Goal: Task Accomplishment & Management: Complete application form

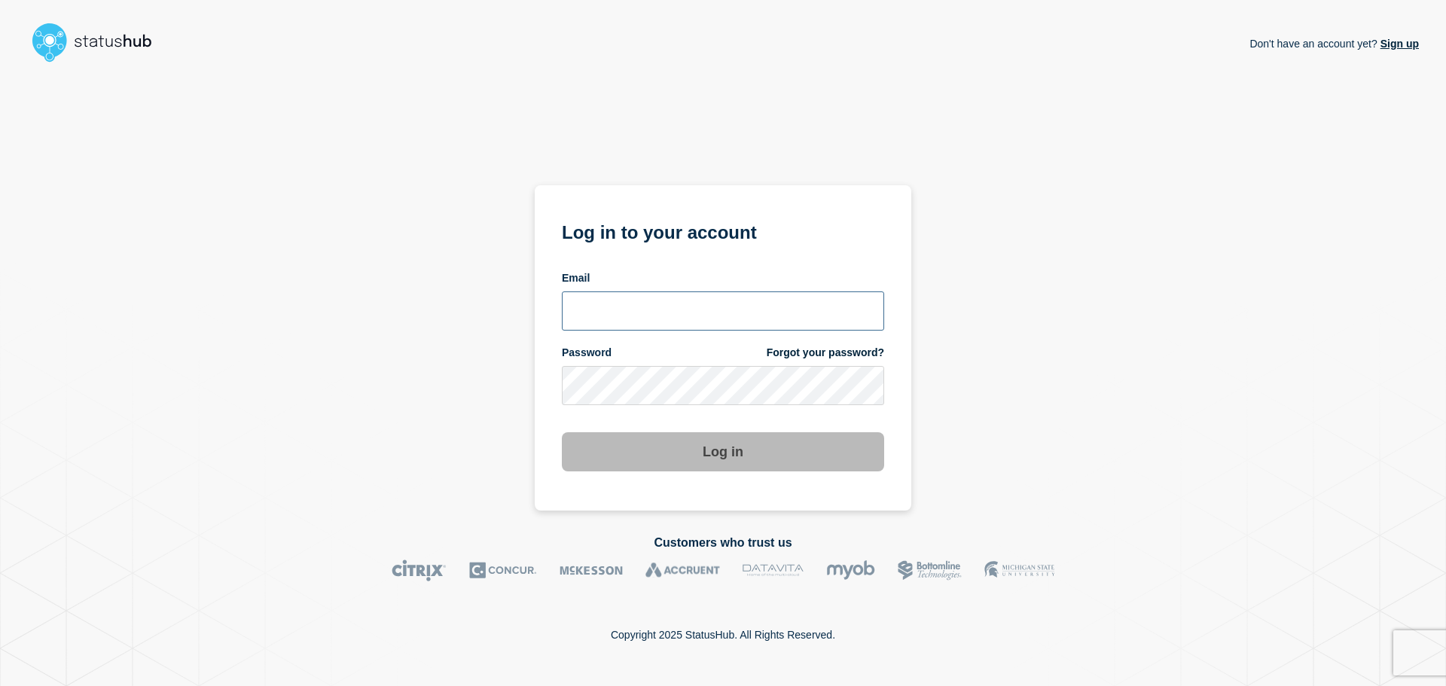
click at [669, 322] on input "email input" at bounding box center [723, 310] width 322 height 39
type input "[EMAIL_ADDRESS][DOMAIN_NAME]"
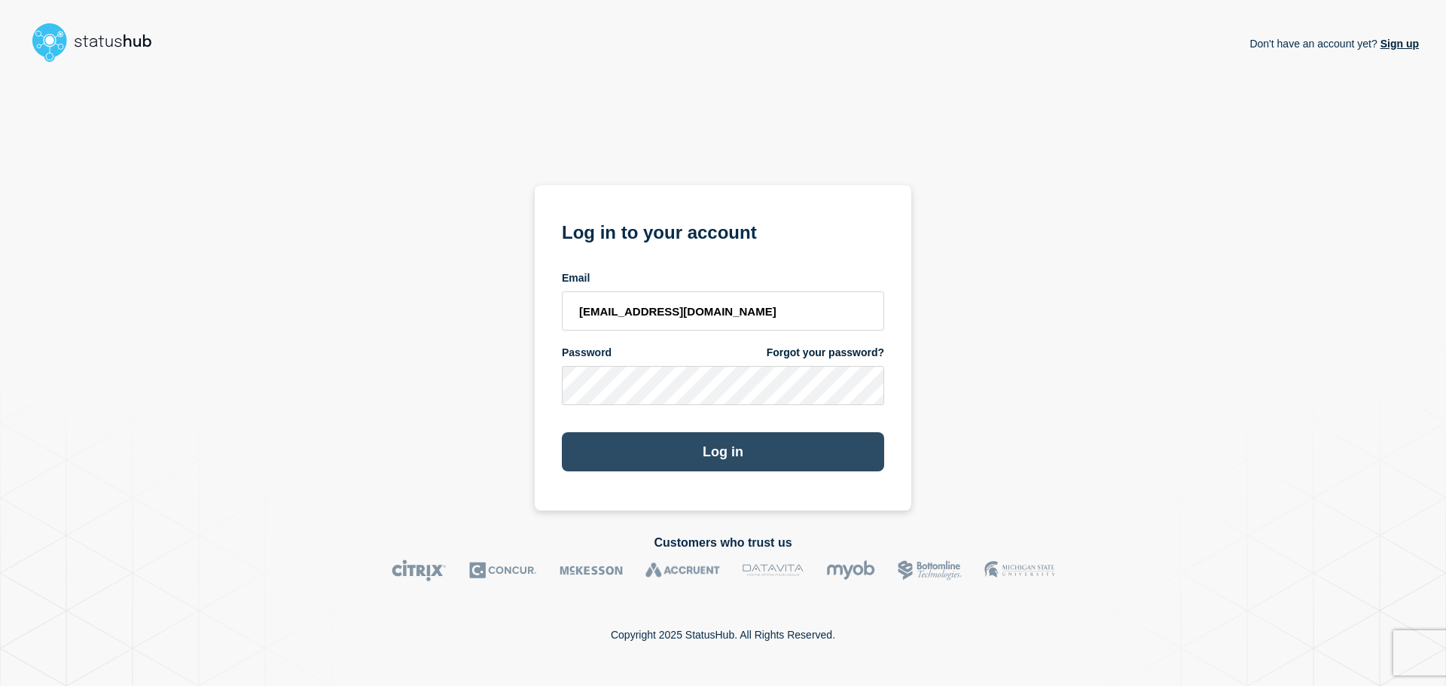
click at [713, 449] on button "Log in" at bounding box center [723, 451] width 322 height 39
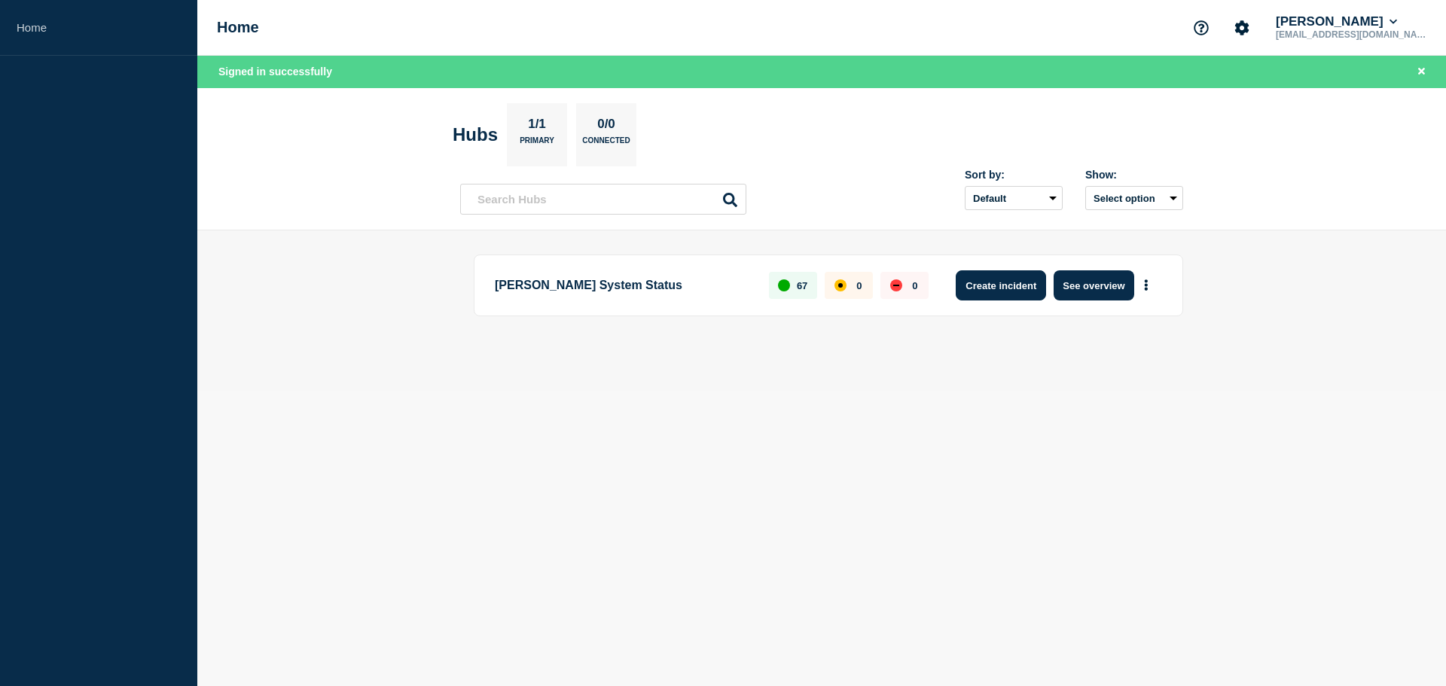
click at [992, 287] on button "Create incident" at bounding box center [1001, 285] width 90 height 30
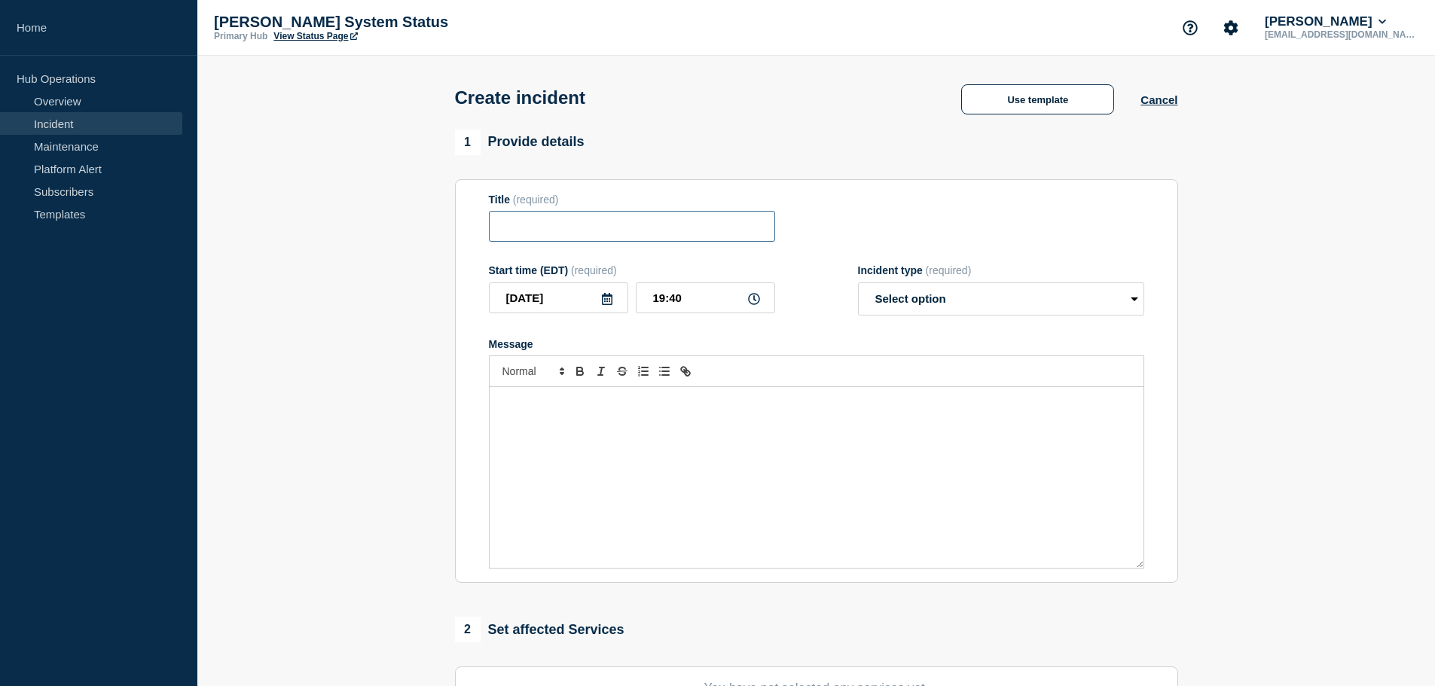
click at [529, 230] on input "Title" at bounding box center [632, 226] width 286 height 31
click at [909, 307] on select "Select option Investigating Identified Monitoring" at bounding box center [1001, 298] width 286 height 33
select select "investigating"
click at [858, 285] on select "Select option Investigating Identified Monitoring" at bounding box center [1001, 298] width 286 height 33
click at [583, 224] on input "Title" at bounding box center [632, 226] width 286 height 31
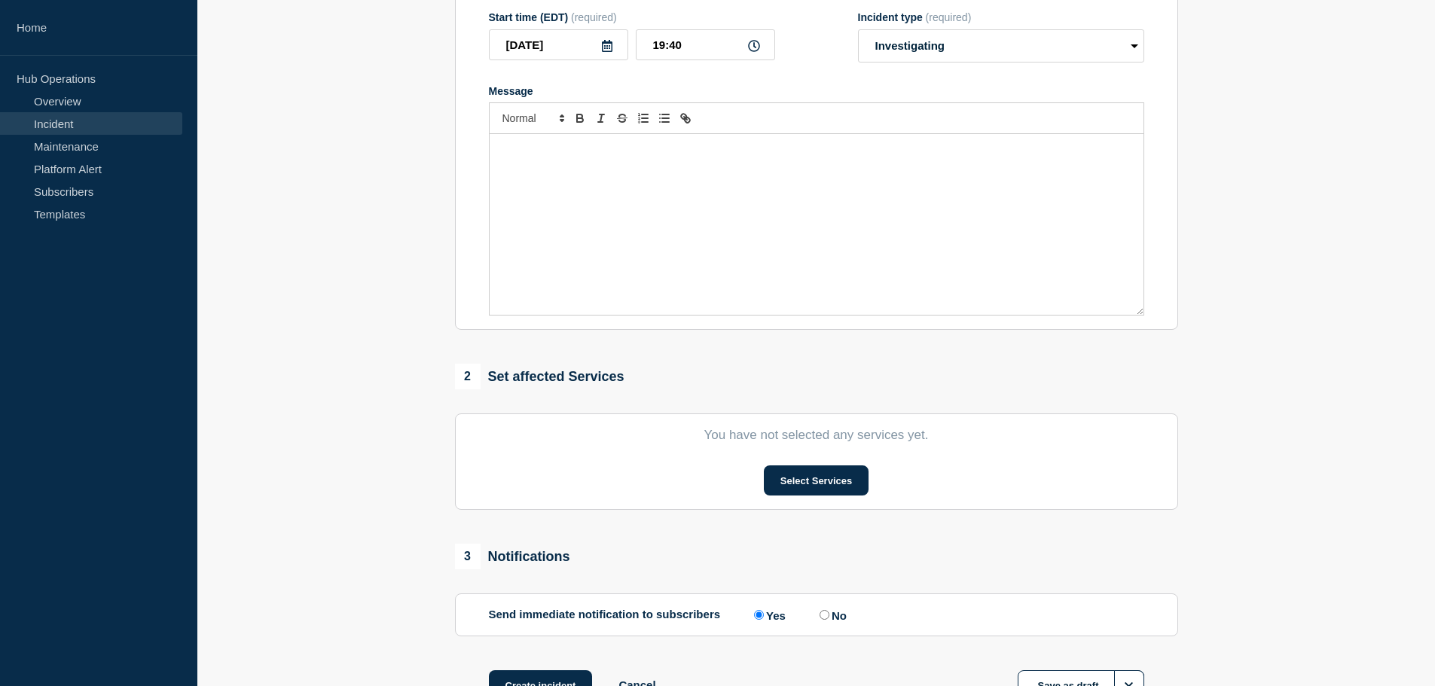
scroll to position [301, 0]
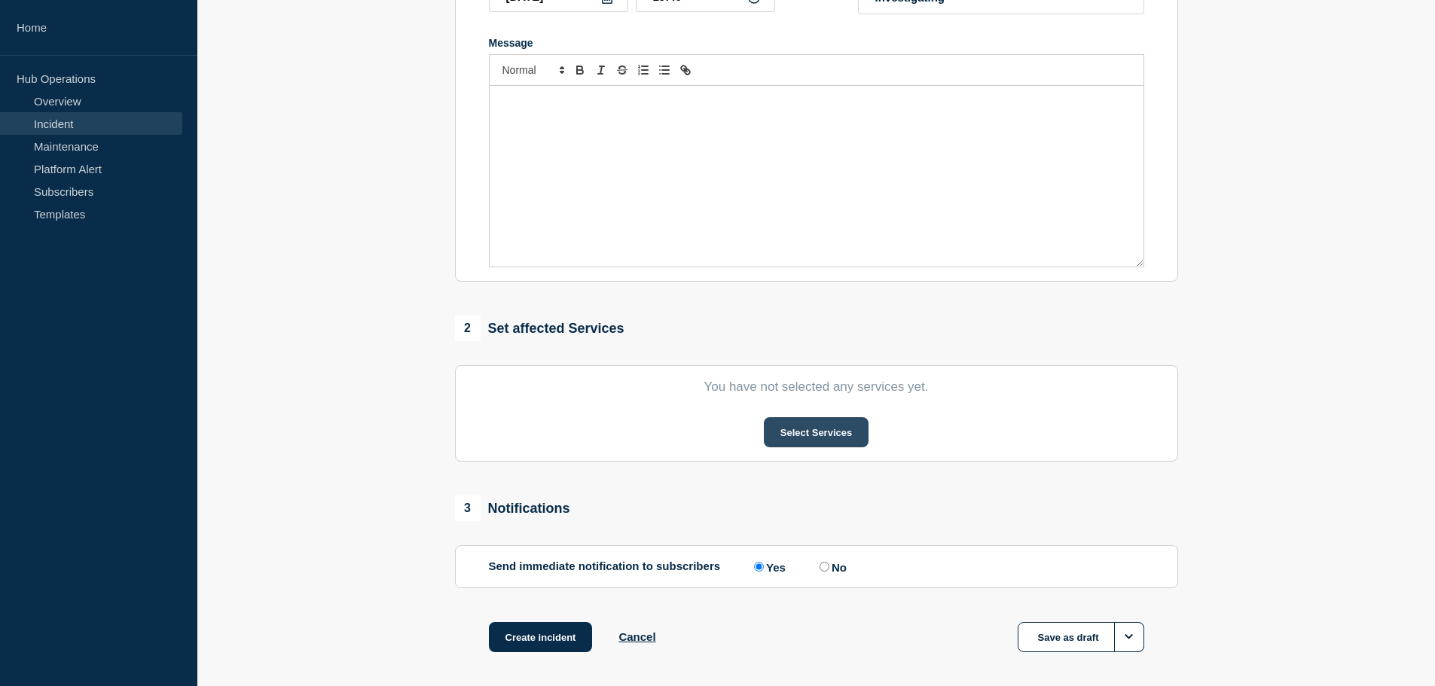
click at [799, 438] on button "Select Services" at bounding box center [816, 432] width 105 height 30
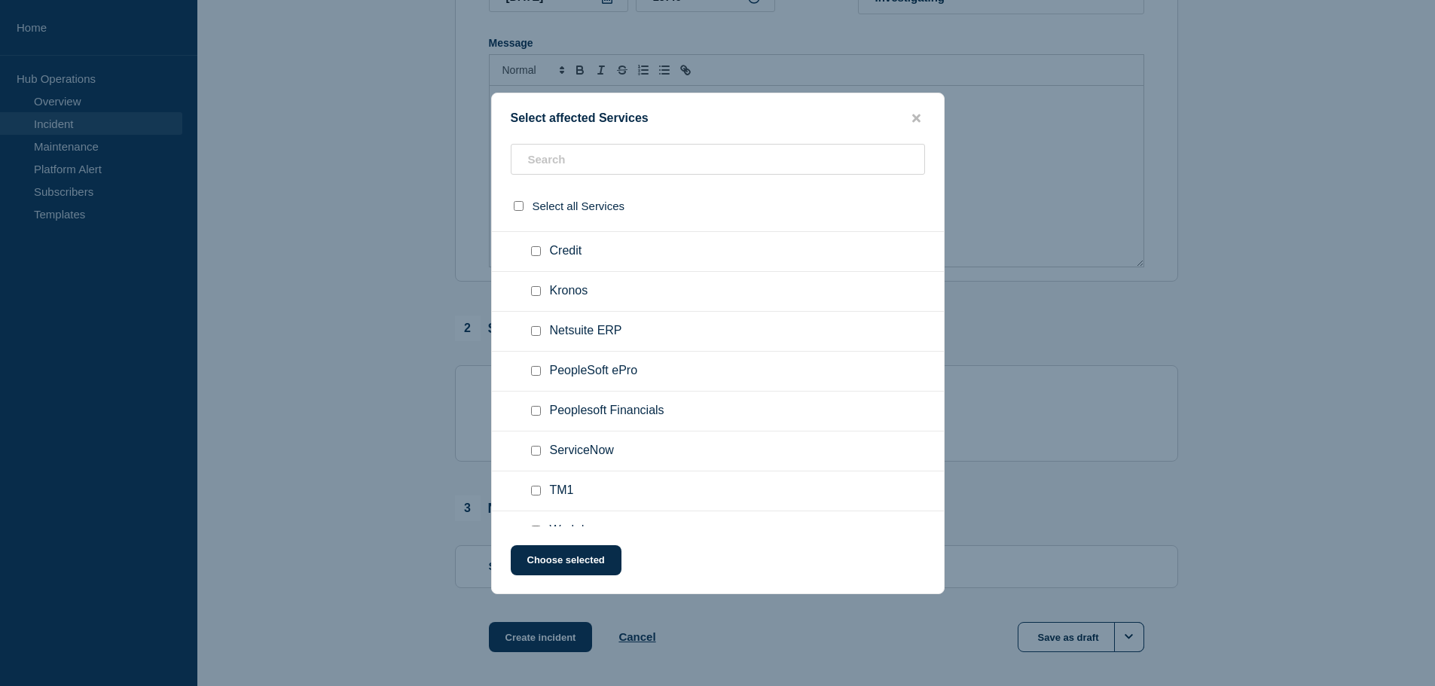
scroll to position [753, 0]
click at [591, 150] on input "text" at bounding box center [718, 159] width 414 height 31
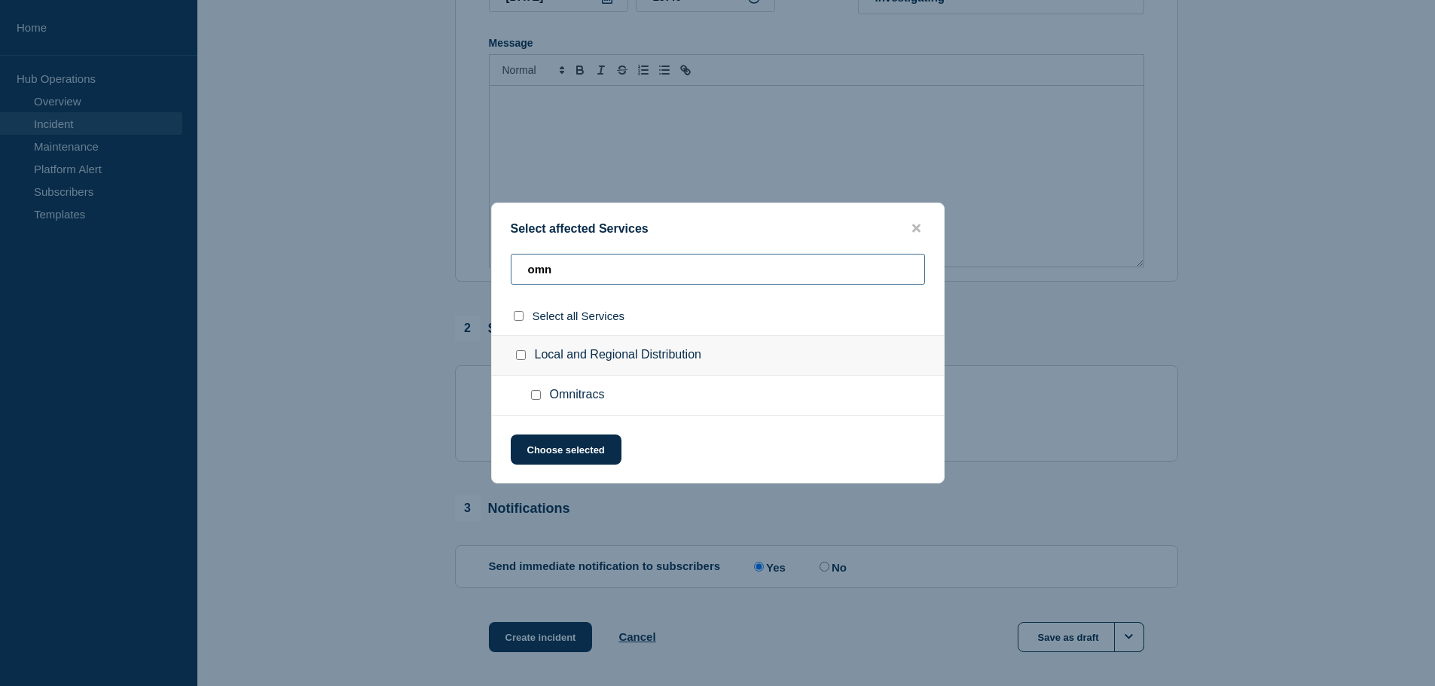
scroll to position [0, 0]
type input "omni"
click at [534, 395] on input "Omnitracs checkbox" at bounding box center [536, 395] width 10 height 10
checkbox input "true"
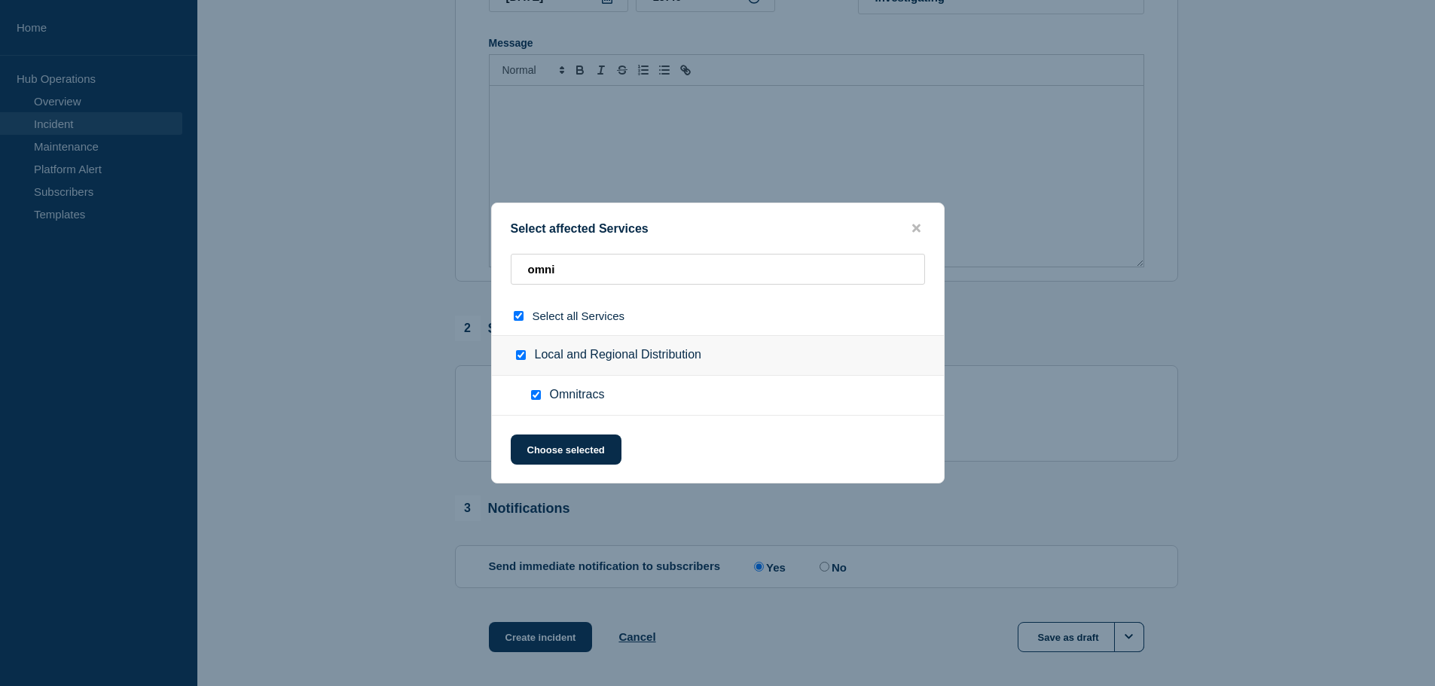
checkbox input "true"
click at [586, 451] on button "Choose selected" at bounding box center [566, 450] width 111 height 30
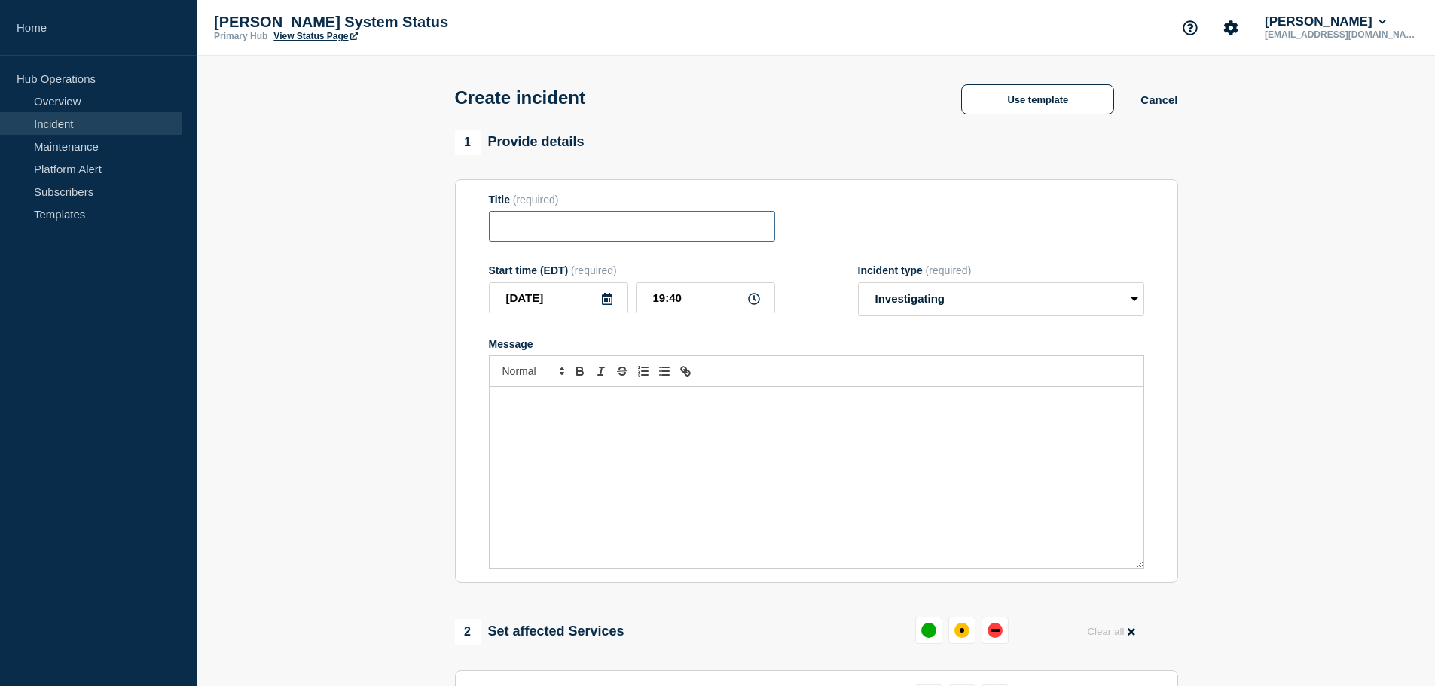
click at [548, 230] on input "Title" at bounding box center [632, 226] width 286 height 31
type input "Multiple Plants - Omnitracs"
click at [606, 426] on div "Message" at bounding box center [817, 477] width 654 height 181
paste div "Message"
click at [550, 226] on input "Multiple Plants - Omnitracs" at bounding box center [632, 226] width 286 height 31
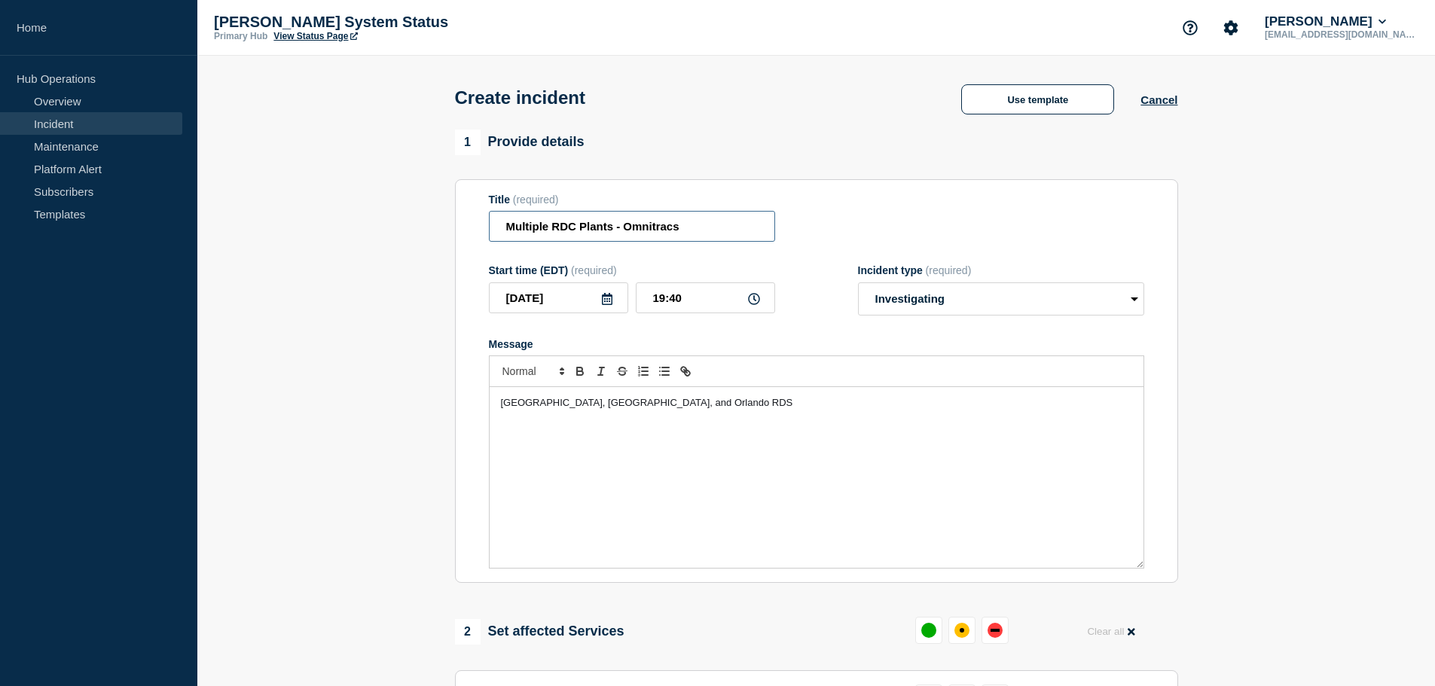
click at [716, 228] on input "Multiple RDC Plants - Omnitracs" at bounding box center [632, 226] width 286 height 31
click at [703, 230] on input "Multiple RDC Plants - Omnitracs" at bounding box center [632, 226] width 286 height 31
paste input "INC0390528"
type input "Multiple RDC Plants - Omnitracs - INC0390528"
click at [674, 409] on p "Houston, Dallas, and Orlando RDS" at bounding box center [816, 403] width 631 height 14
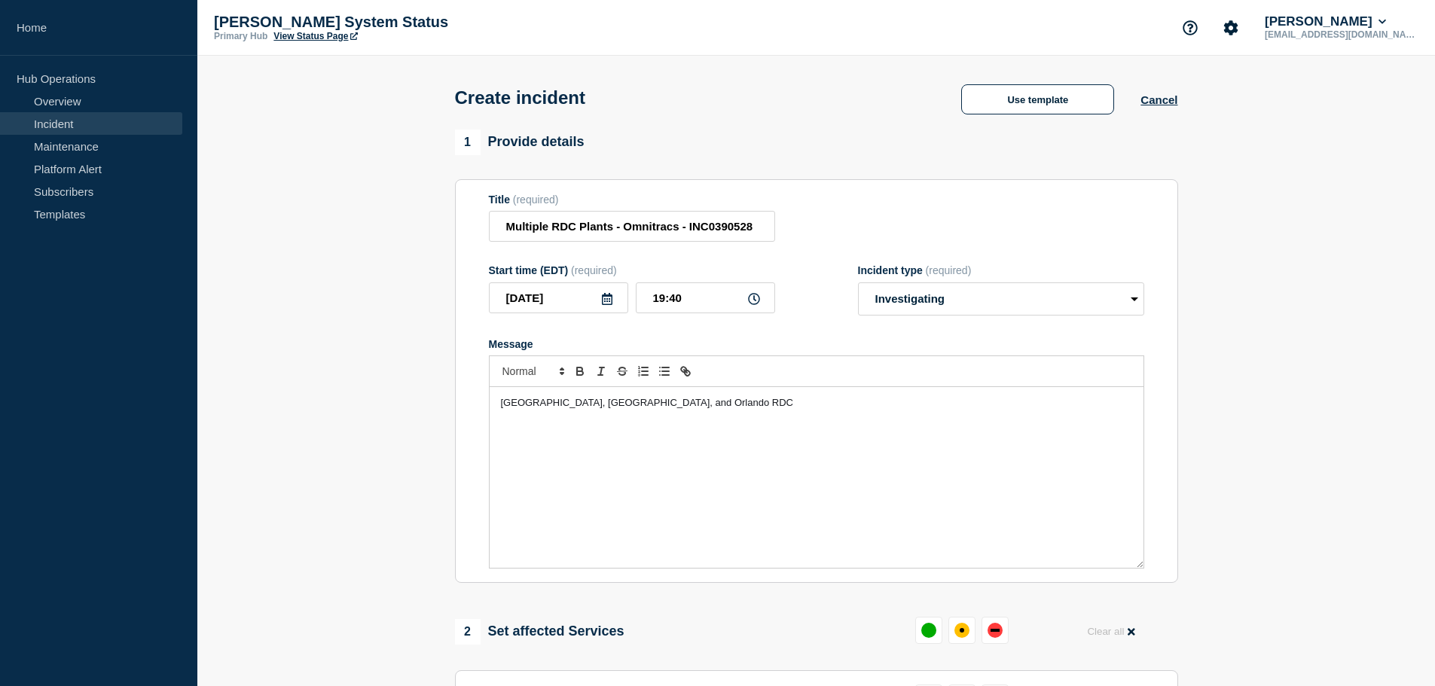
click at [497, 410] on div "Houston, Dallas, and Orlando RDC" at bounding box center [817, 477] width 654 height 181
click at [744, 401] on p "Users at Houston, Dallas, and Orlando RDC" at bounding box center [816, 403] width 631 height 14
click at [951, 408] on p "Users at Houston, Dallas, and Orlando RDC are unable to use Omnitracs applicati…" at bounding box center [816, 403] width 631 height 14
click at [943, 407] on span "Users at Houston, Dallas, and Orlando RDC are unable to use Omnitracs applicati…" at bounding box center [807, 409] width 612 height 25
click at [1042, 408] on p "Users at Houston, Dallas, and Orlando RDC are unable to use Omnitracs applicati…" at bounding box center [816, 410] width 631 height 28
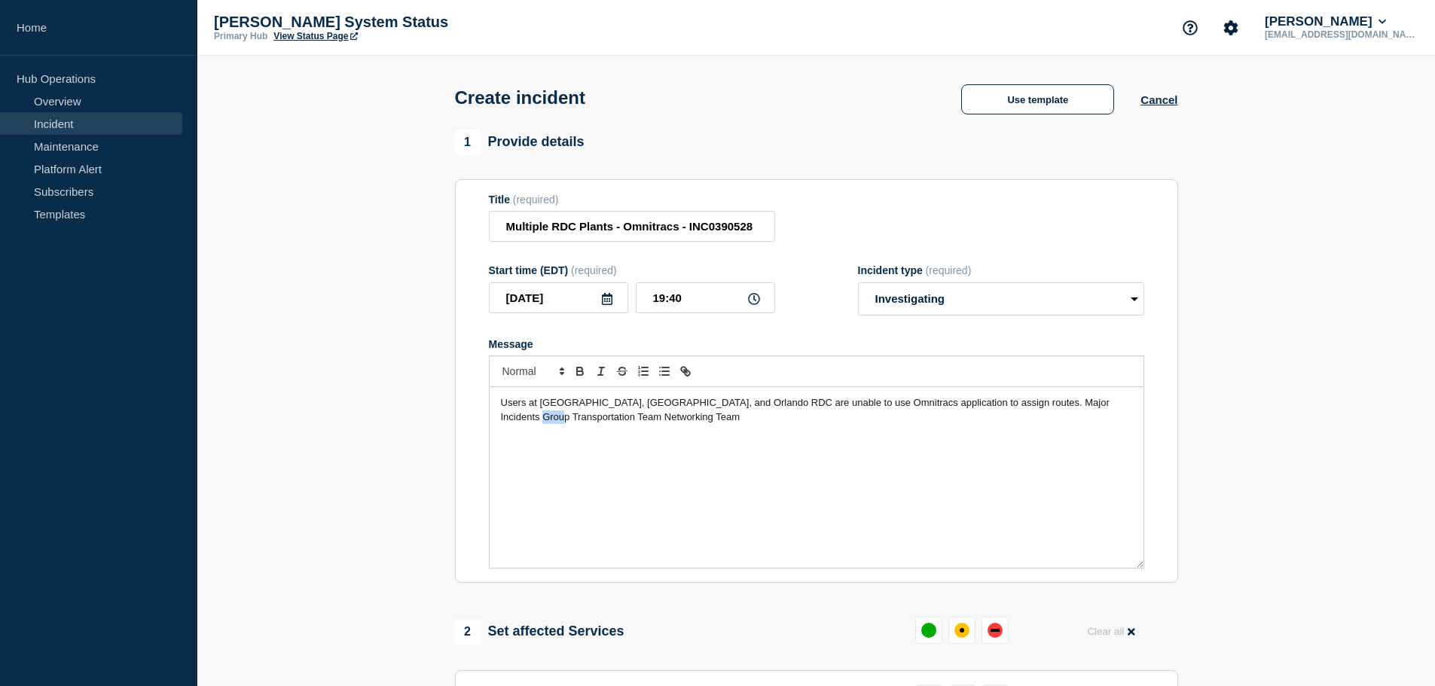
drag, startPoint x: 521, startPoint y: 417, endPoint x: 498, endPoint y: 418, distance: 23.4
click at [498, 418] on div "Users at Houston, Dallas, and Orlando RDC are unable to use Omnitracs applicati…" at bounding box center [817, 477] width 654 height 181
drag, startPoint x: 606, startPoint y: 427, endPoint x: 584, endPoint y: 417, distance: 24.6
click at [584, 417] on p "Users at Houston, Dallas, and Orlando RDC are unable to use Omnitracs applicati…" at bounding box center [816, 410] width 631 height 28
click at [1042, 407] on span "Users at Houston, Dallas, and Orlando RDC are unable to use Omnitracs applicati…" at bounding box center [807, 409] width 612 height 25
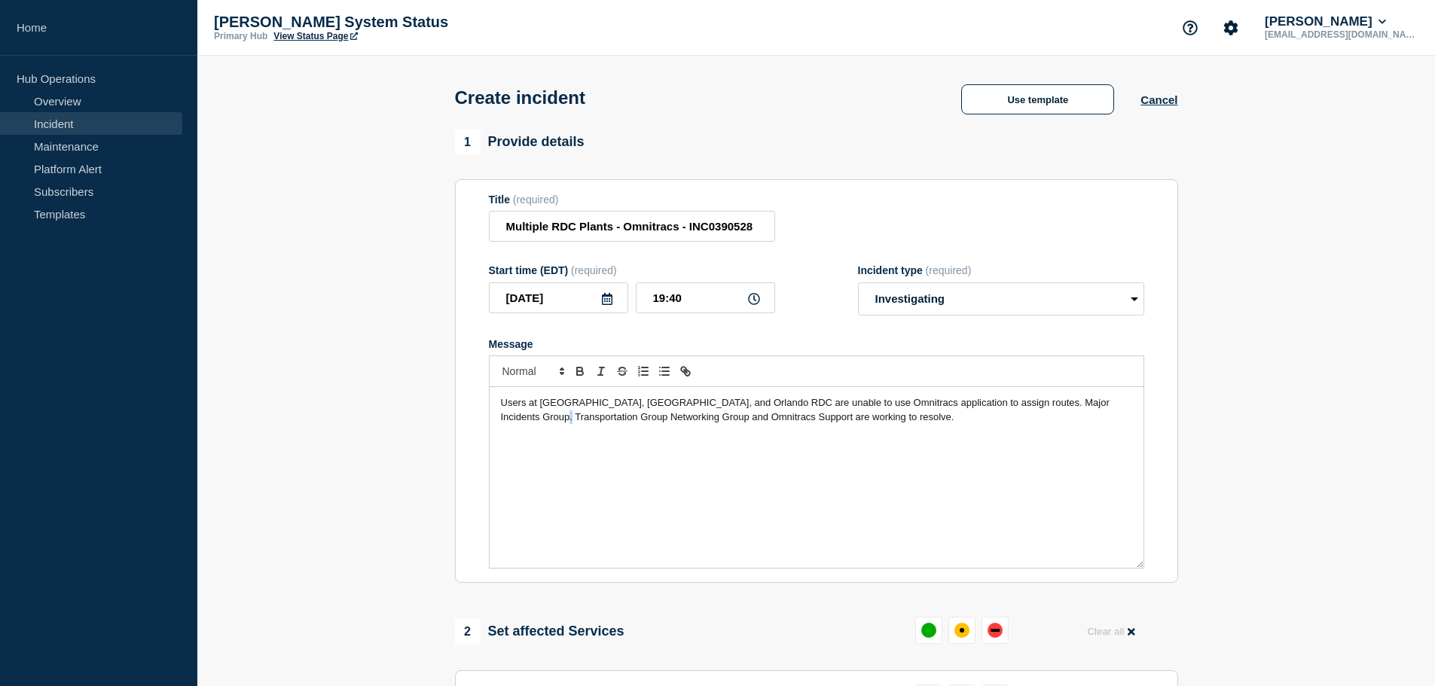
click at [527, 422] on span "Users at Houston, Dallas, and Orlando RDC are unable to use Omnitracs applicati…" at bounding box center [807, 409] width 612 height 25
click at [610, 417] on span "Users at Houston, Dallas, and Orlando RDC are unable to use Omnitracs applicati…" at bounding box center [807, 409] width 612 height 25
click at [529, 420] on span "Users at Houston, Dallas, and Orlando RDC are unable to use Omnitracs applicati…" at bounding box center [807, 409] width 612 height 25
click at [1042, 407] on span "Users at Houston, Dallas, and Orlando RDC are unable to use Omnitracs applicati…" at bounding box center [807, 409] width 612 height 25
click at [878, 429] on div "Users at Houston, Dallas, and Orlando RDC are unable to use Omnitracs applicati…" at bounding box center [817, 477] width 654 height 181
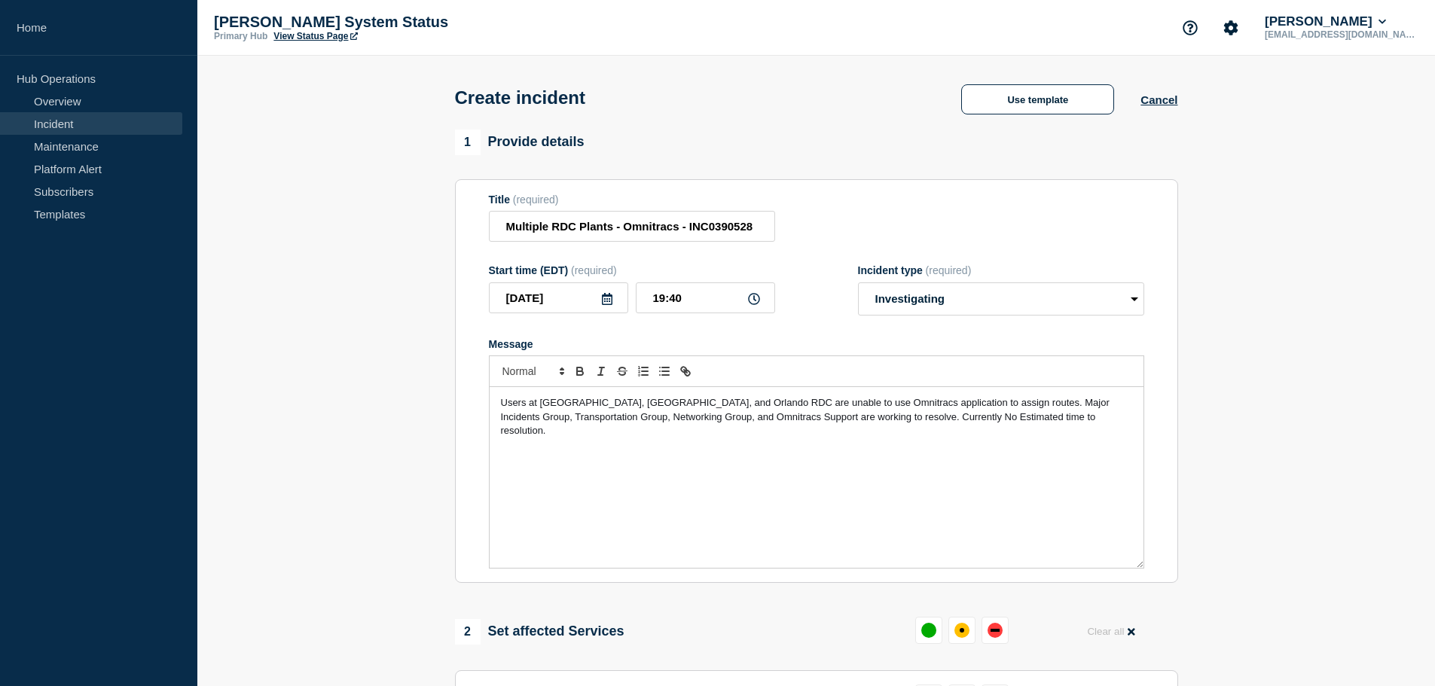
drag, startPoint x: 1018, startPoint y: 429, endPoint x: 681, endPoint y: 429, distance: 337.4
click at [1018, 429] on div "Users at Houston, Dallas, and Orlando RDC are unable to use Omnitracs applicati…" at bounding box center [817, 477] width 654 height 181
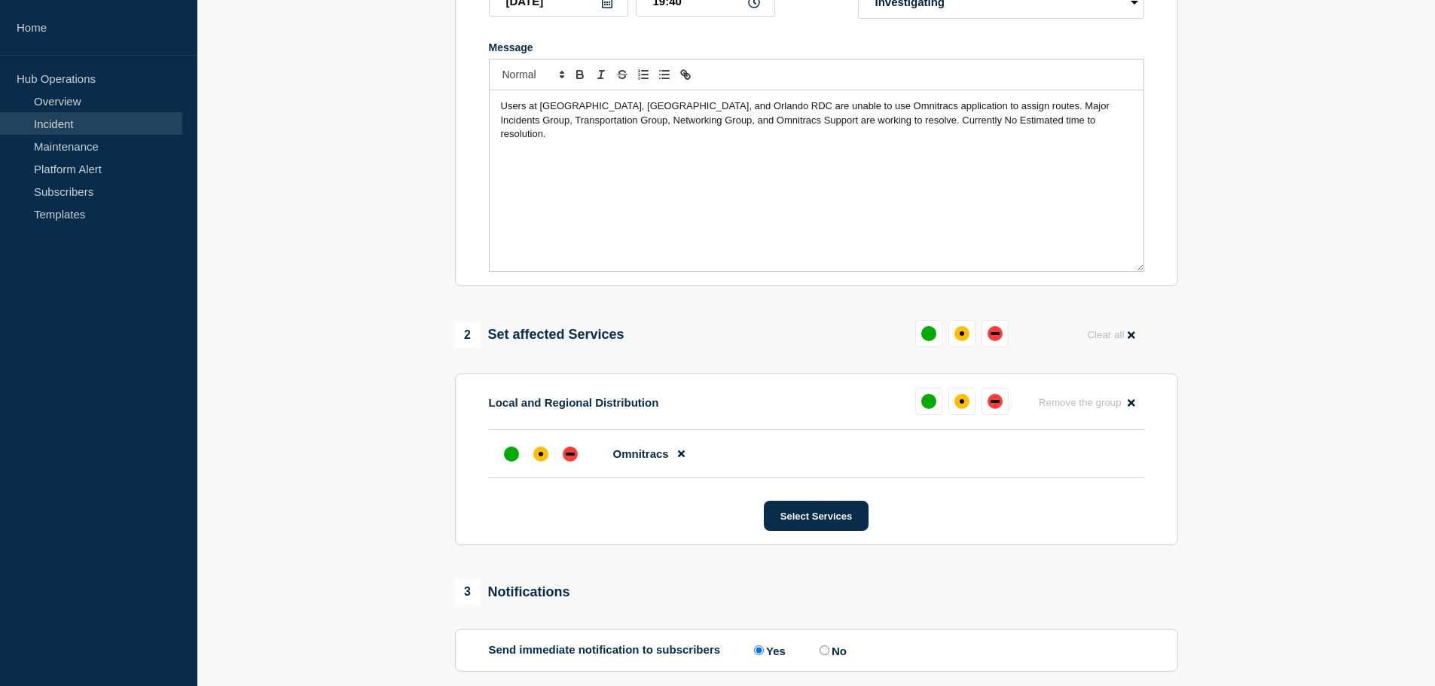
scroll to position [301, 0]
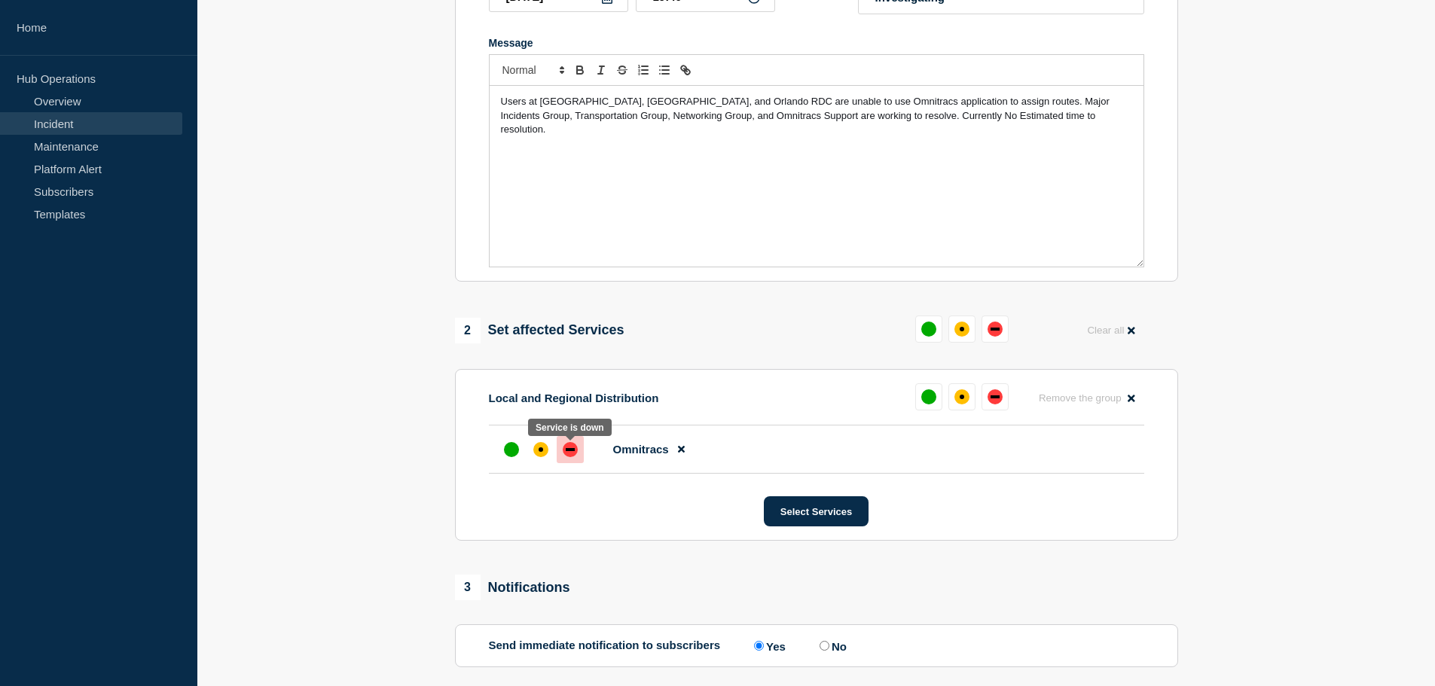
click at [578, 457] on div at bounding box center [570, 449] width 27 height 27
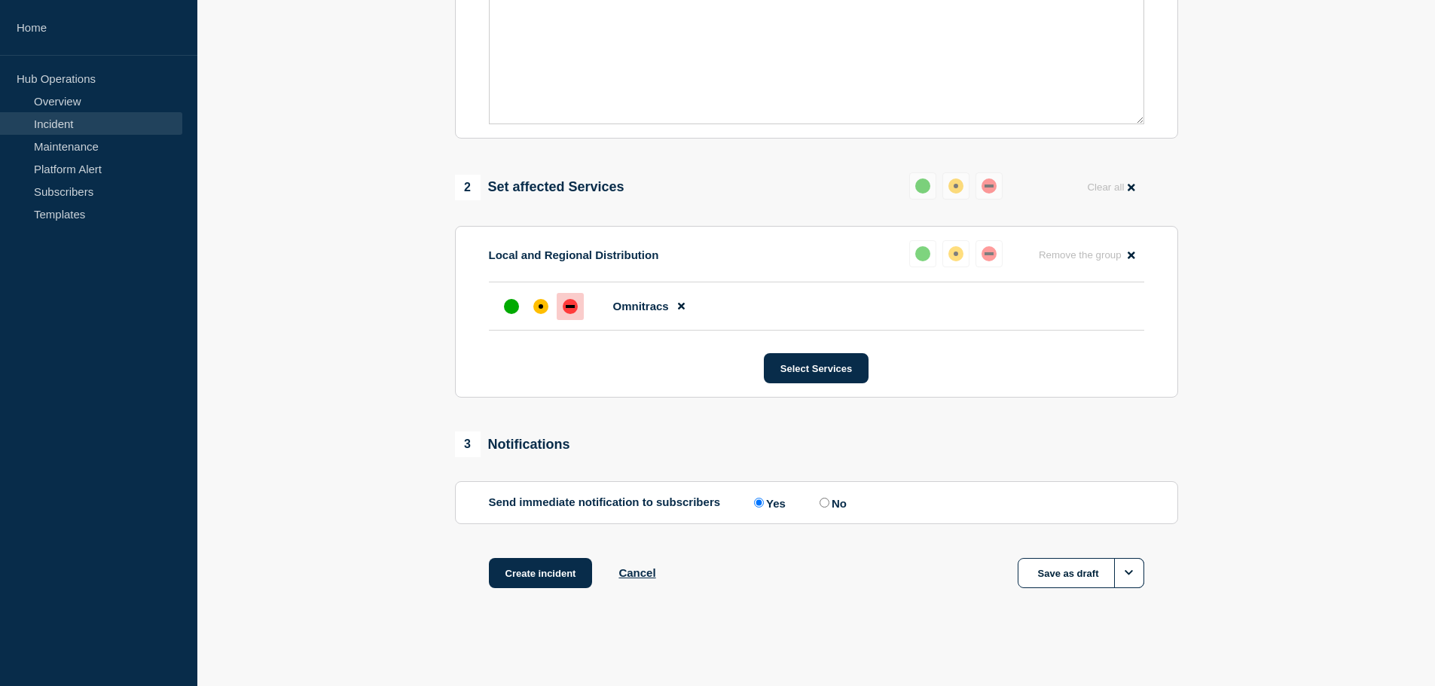
scroll to position [0, 0]
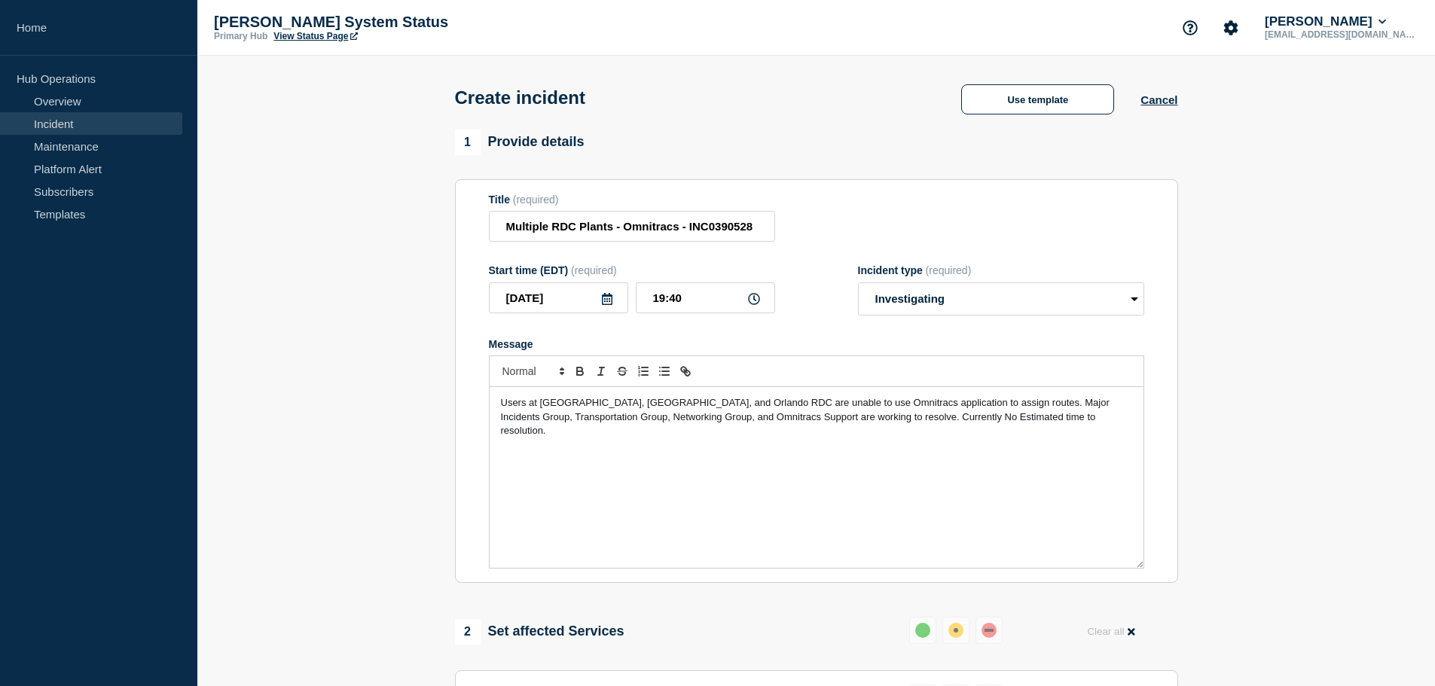
click at [823, 427] on p "Users at Houston, Dallas, and Orlando RDC are unable to use Omnitracs applicati…" at bounding box center [816, 416] width 631 height 41
click at [939, 410] on span "Users at Houston, Dallas, and Orlando RDC are unable to use Omnitracs applicati…" at bounding box center [807, 409] width 612 height 25
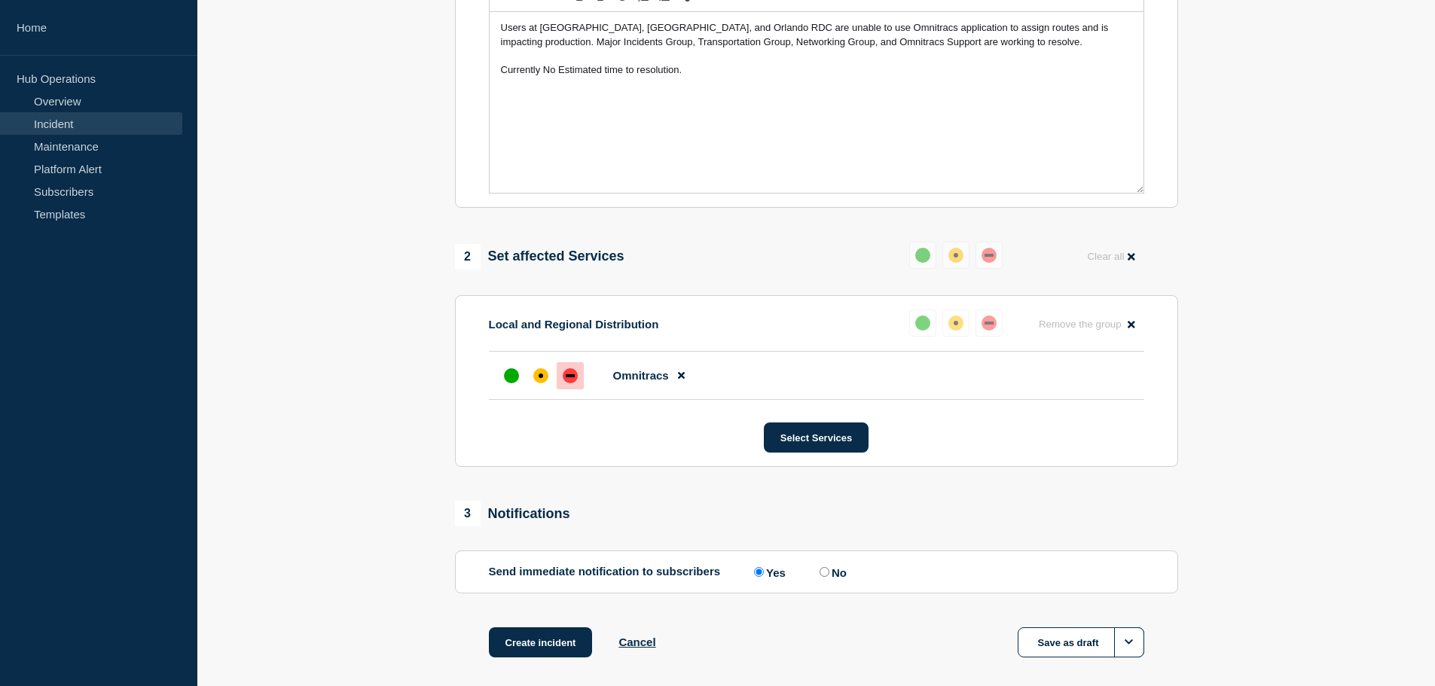
scroll to position [377, 0]
click at [989, 322] on div "down" at bounding box center [988, 321] width 15 height 15
click at [556, 646] on button "Create incident" at bounding box center [541, 641] width 104 height 30
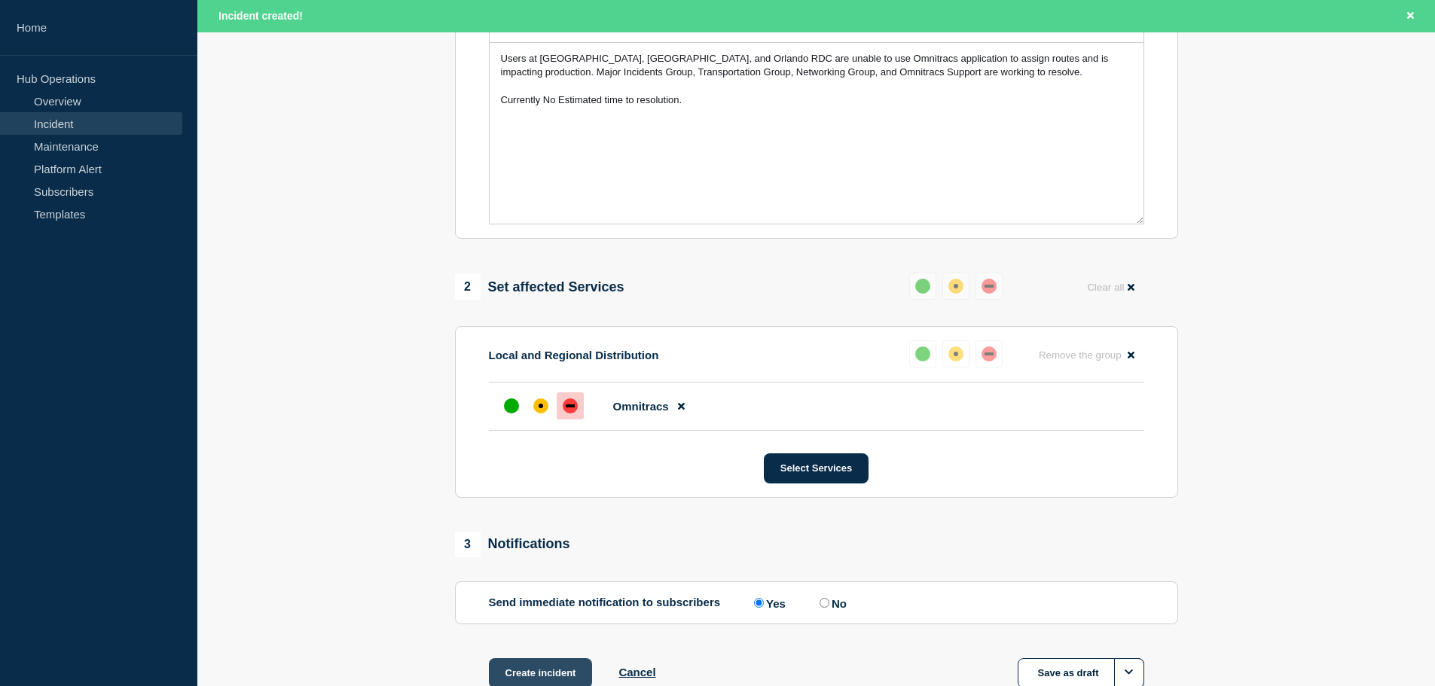
scroll to position [409, 0]
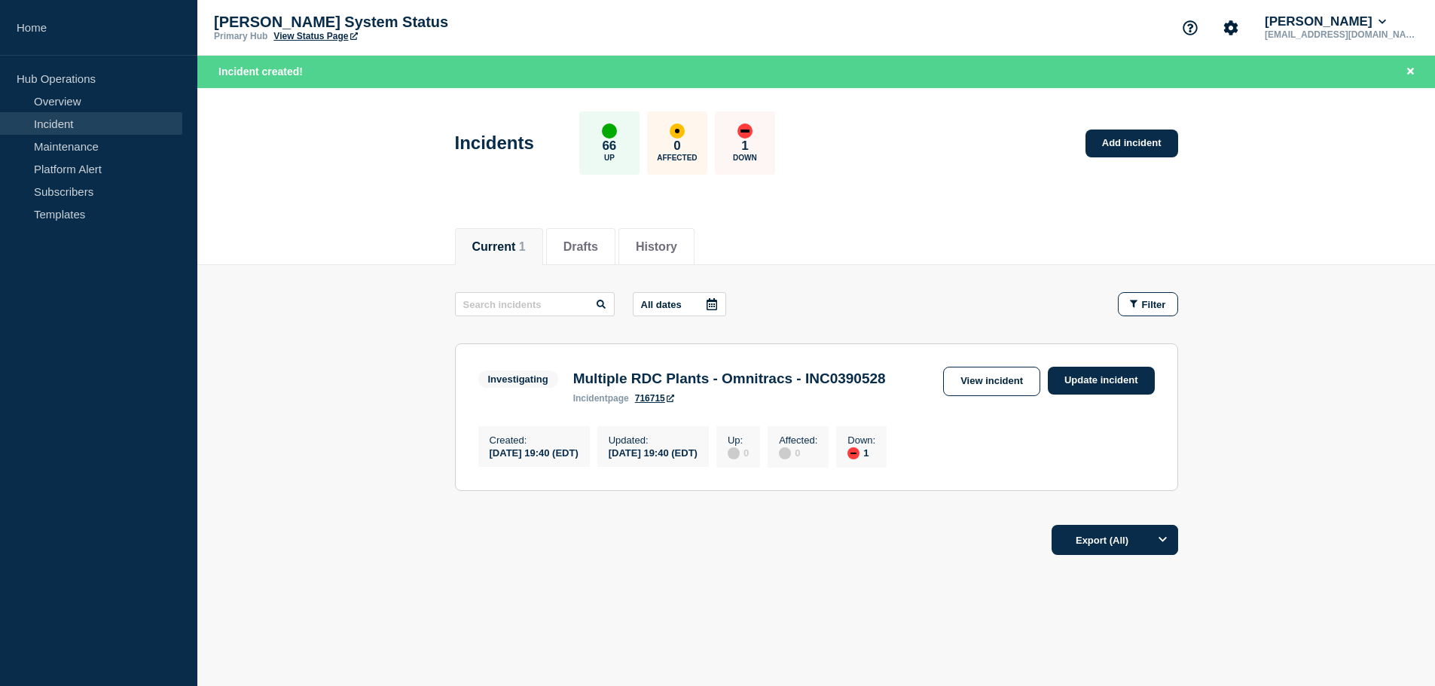
click at [318, 37] on link "View Status Page" at bounding box center [315, 36] width 84 height 11
click at [1106, 376] on link "Update incident" at bounding box center [1101, 381] width 107 height 28
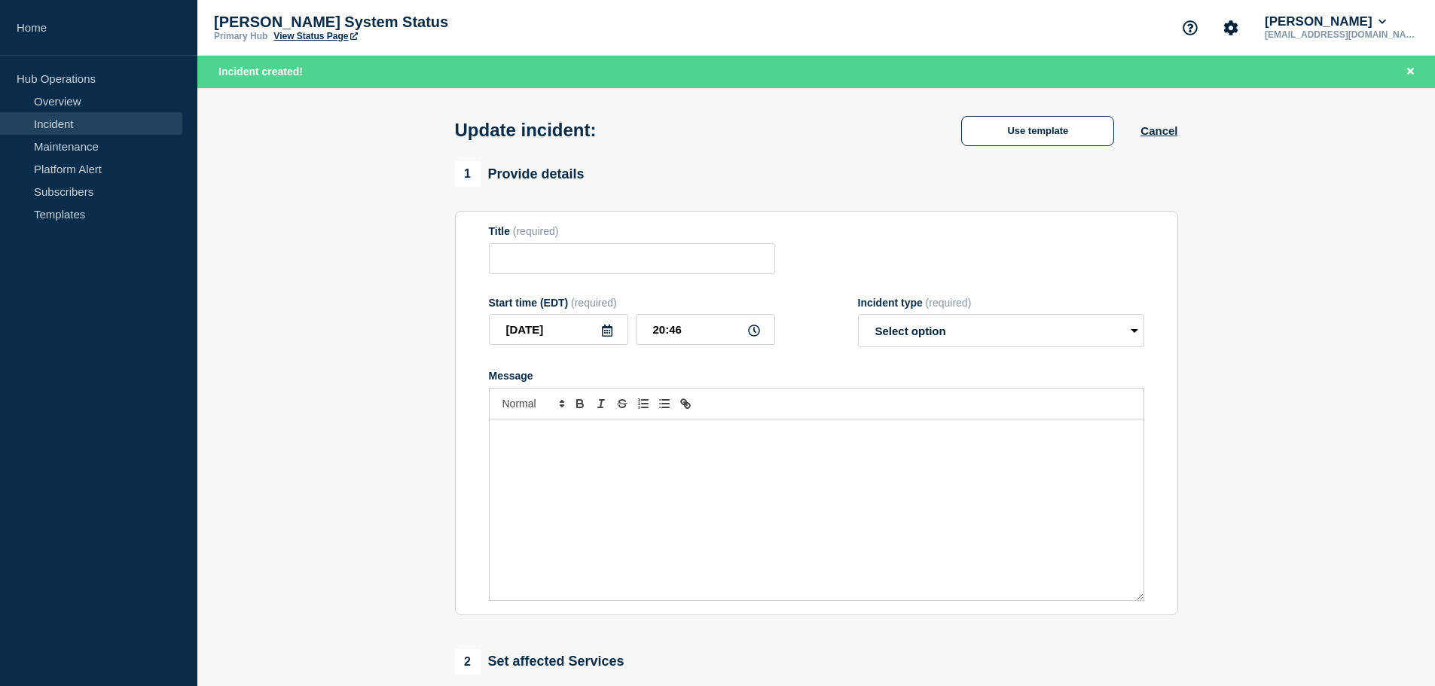
type input "Multiple RDC Plants - Omnitracs - INC0390528"
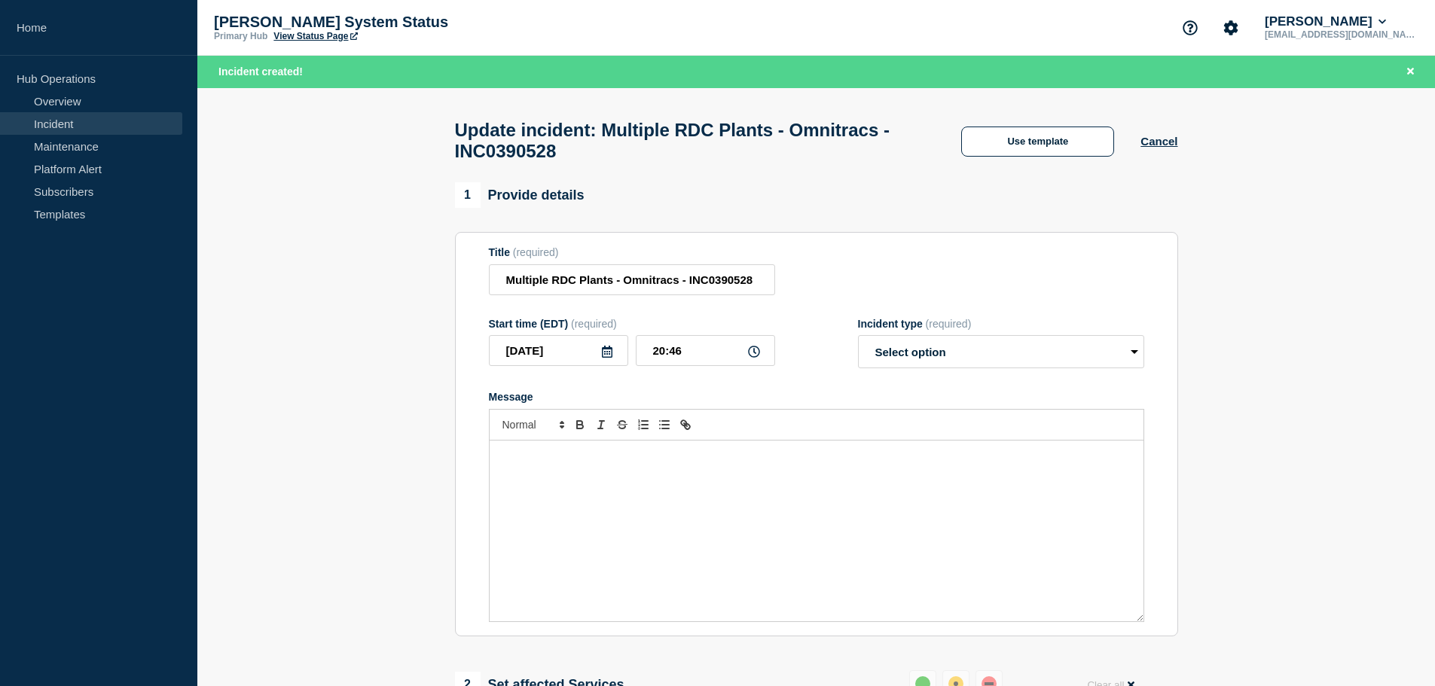
click at [652, 470] on div "Message" at bounding box center [817, 531] width 654 height 181
click at [1018, 349] on select "Select option Investigating Identified Monitoring Resolved" at bounding box center [1001, 351] width 286 height 33
select select "investigating"
click at [858, 343] on select "Select option Investigating Identified Monitoring Resolved" at bounding box center [1001, 351] width 286 height 33
click at [752, 472] on div "Distributed systems is now assisting." at bounding box center [817, 531] width 654 height 181
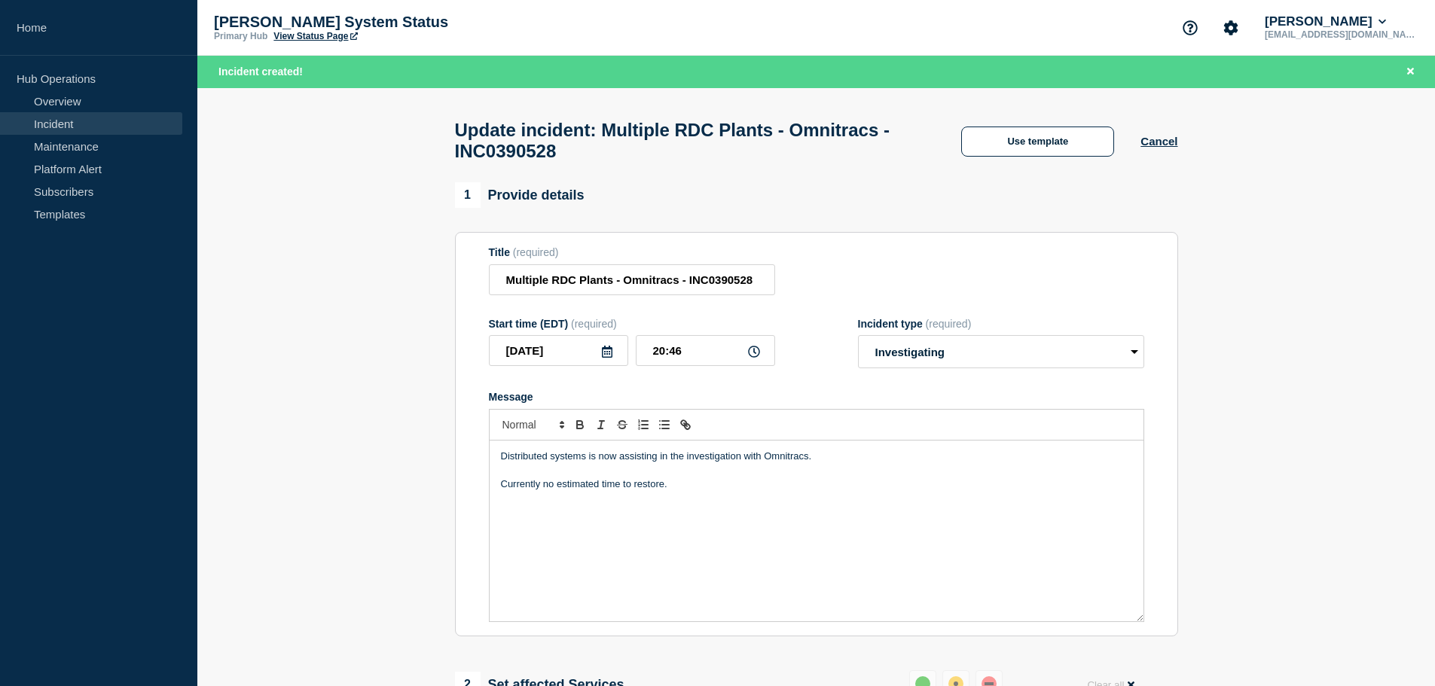
click at [652, 463] on p "Distributed systems is now assisting in the investigation with Omnitracs." at bounding box center [816, 457] width 631 height 14
click at [655, 463] on p "Distributed systems is now assisting in the investigation with Omnitracs." at bounding box center [816, 457] width 631 height 14
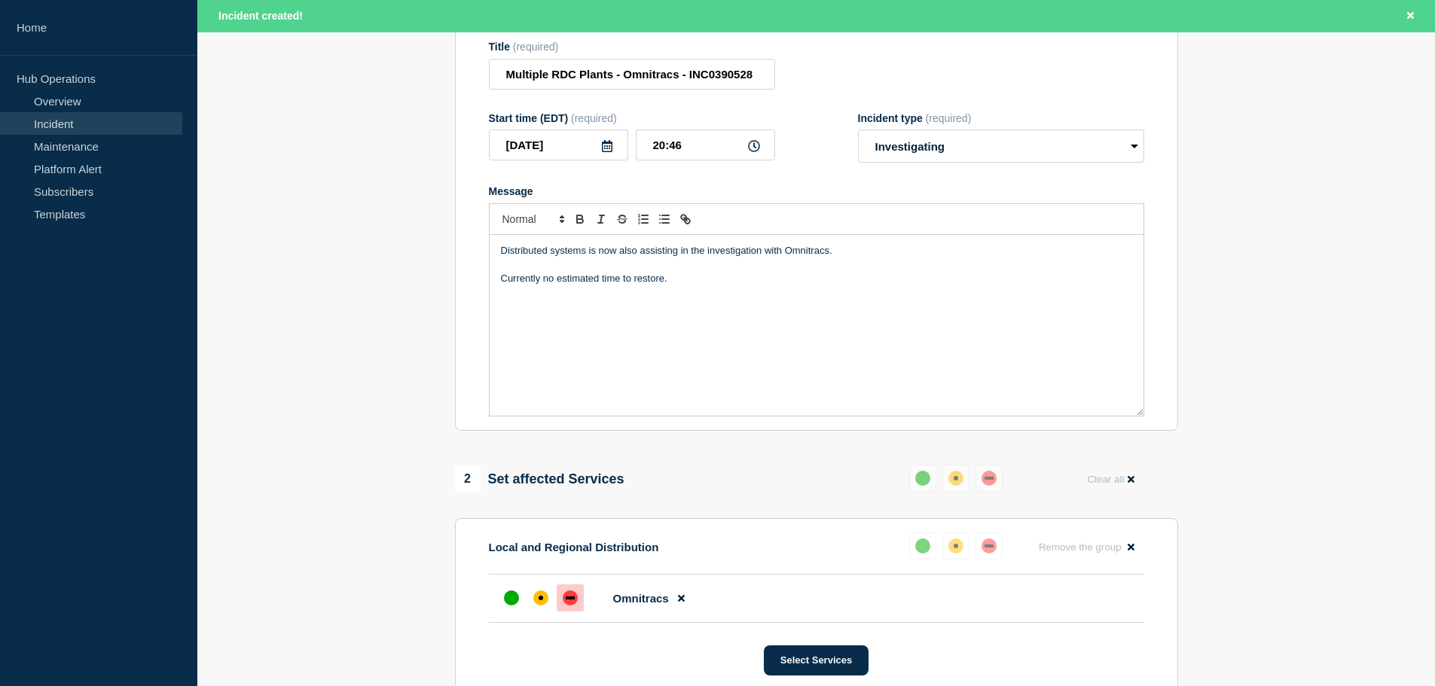
scroll to position [142, 0]
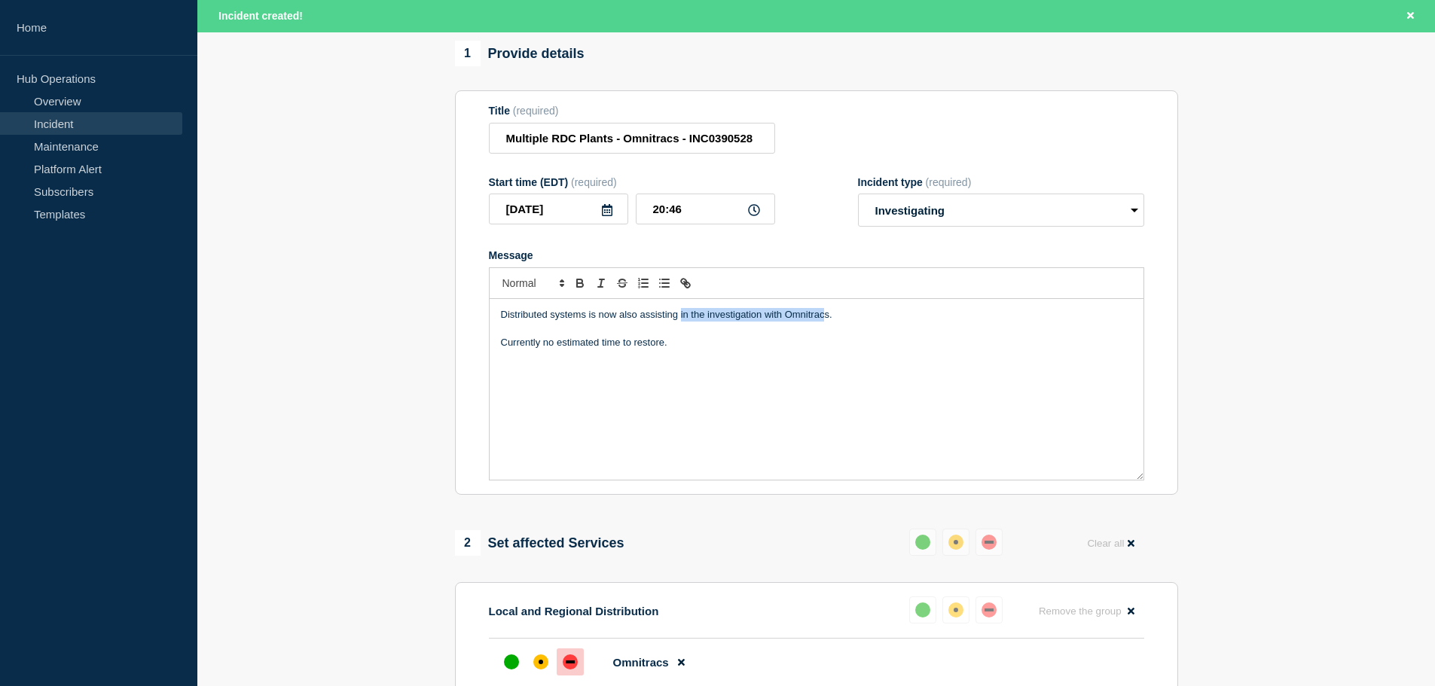
drag, startPoint x: 822, startPoint y: 322, endPoint x: 679, endPoint y: 311, distance: 142.8
click at [679, 311] on div "Distributed systems is now also assisting in the investigation with Omnitracs. …" at bounding box center [817, 389] width 654 height 181
click at [501, 333] on p "Message" at bounding box center [816, 329] width 631 height 14
click at [501, 322] on p "Distributed systems is now also assisting s." at bounding box center [816, 315] width 631 height 14
drag, startPoint x: 525, startPoint y: 321, endPoint x: 485, endPoint y: 315, distance: 40.4
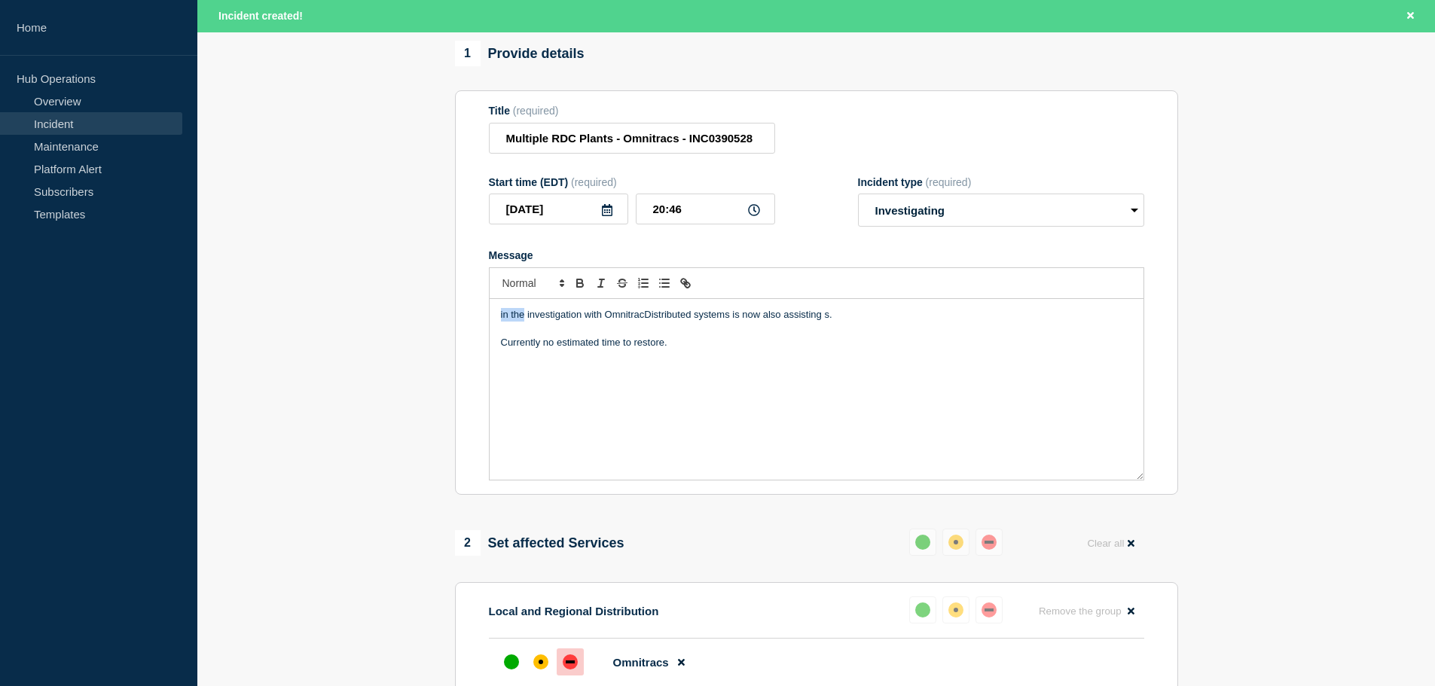
click at [485, 315] on section "Title (required) Multiple RDC Plants - Omnitracs - INC0390528 Start time (EDT) …" at bounding box center [816, 292] width 723 height 404
click at [635, 320] on p "The investigation with OmnitracDistributed systems is now also assisting s." at bounding box center [816, 315] width 631 height 14
click at [887, 322] on p "The investigation with Omnitracs is on going. Distributed systems is now also a…" at bounding box center [816, 315] width 631 height 14
click at [837, 322] on p "The investigation with Omnitracs is on going. Distributed systems is now also a…" at bounding box center [816, 315] width 631 height 14
click at [871, 322] on p "The investigation with Omnitracs is on going. Distributed systems is now assist…" at bounding box center [816, 315] width 631 height 14
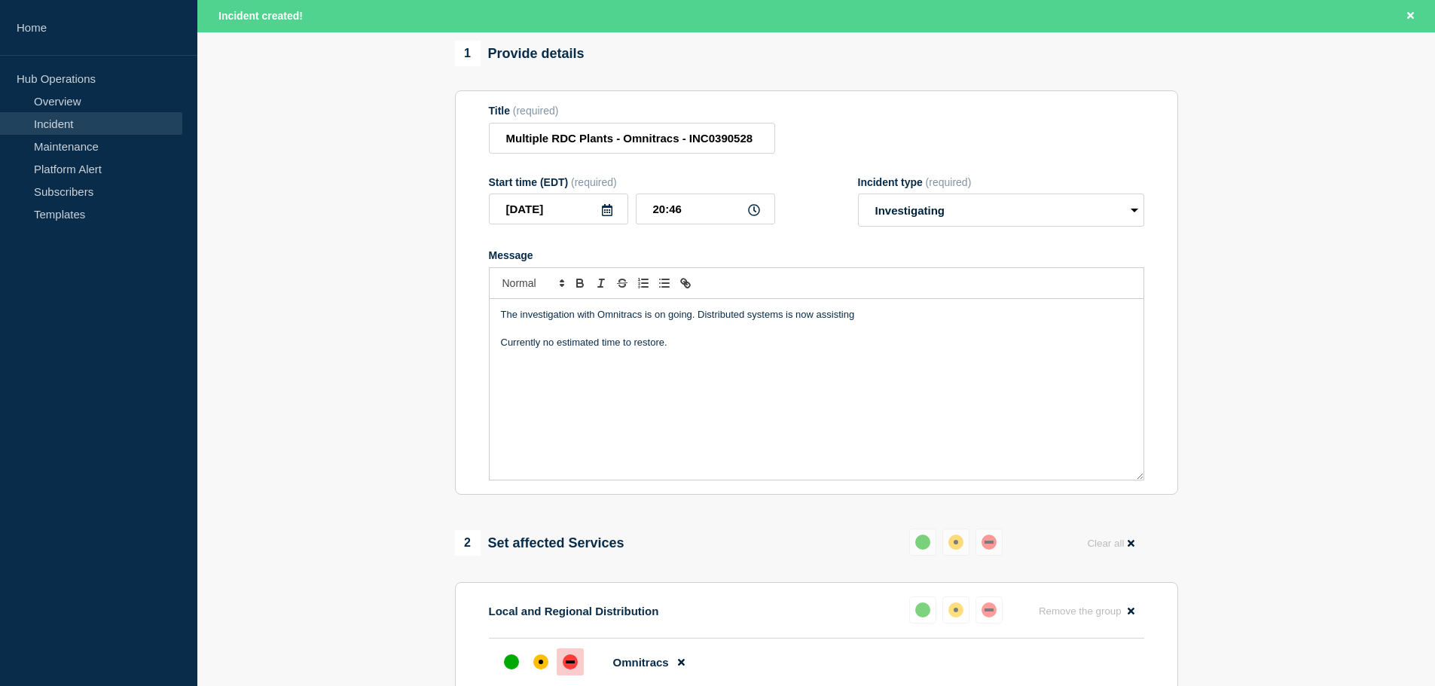
click at [499, 321] on div "The investigation with Omnitracs is on going. Distributed systems is now assist…" at bounding box center [817, 389] width 654 height 181
drag, startPoint x: 595, startPoint y: 319, endPoint x: 580, endPoint y: 316, distance: 15.2
click at [580, 316] on p "The investigation with Omnitracs is on going. Distributed systems is now assist…" at bounding box center [816, 315] width 631 height 14
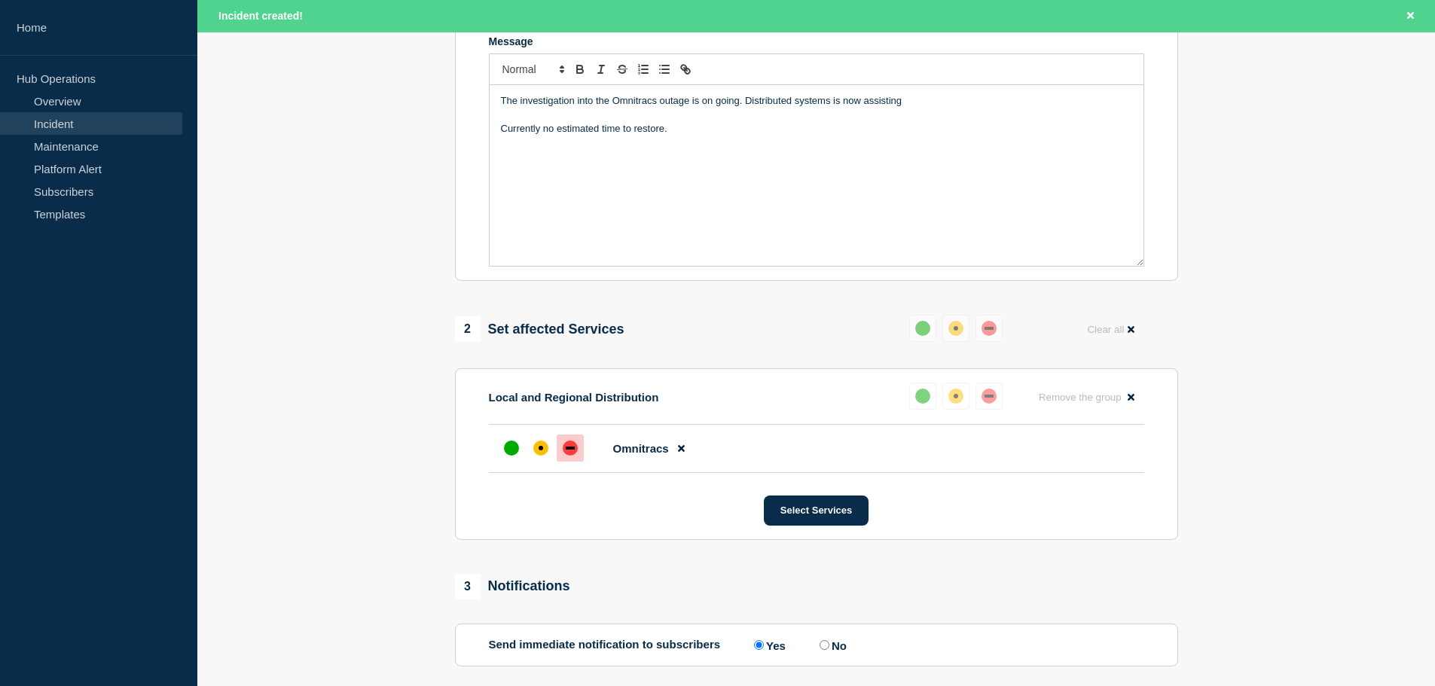
scroll to position [594, 0]
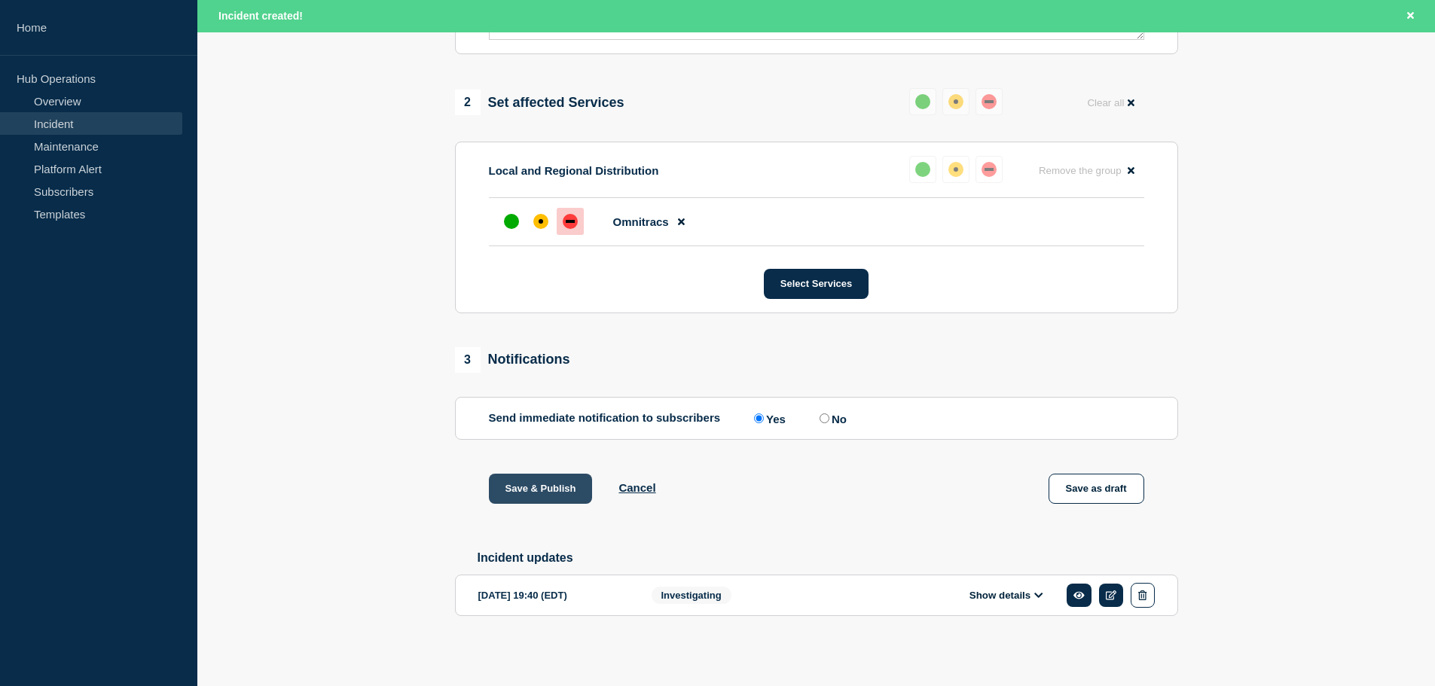
click at [542, 487] on button "Save & Publish" at bounding box center [541, 489] width 104 height 30
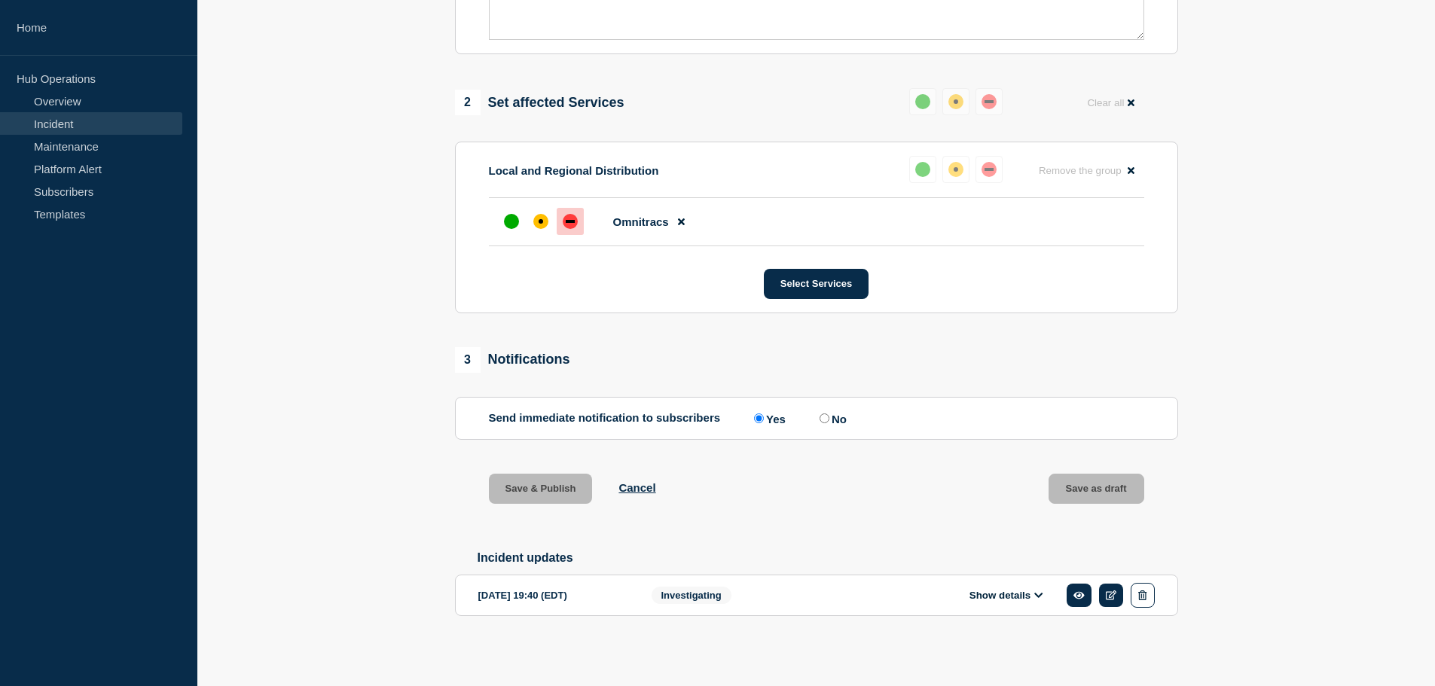
scroll to position [561, 0]
